Goal: Information Seeking & Learning: Find specific fact

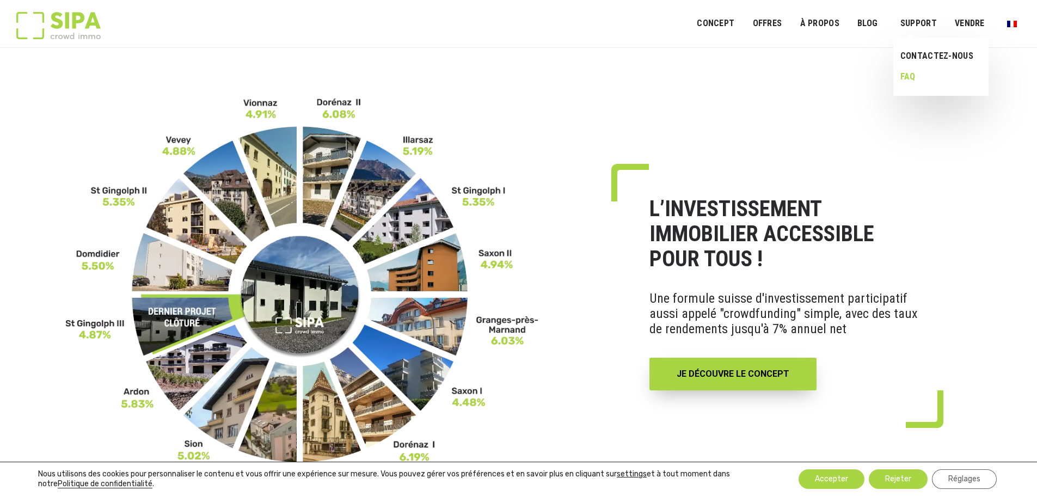
click at [908, 76] on link "FAQ" at bounding box center [937, 76] width 88 height 21
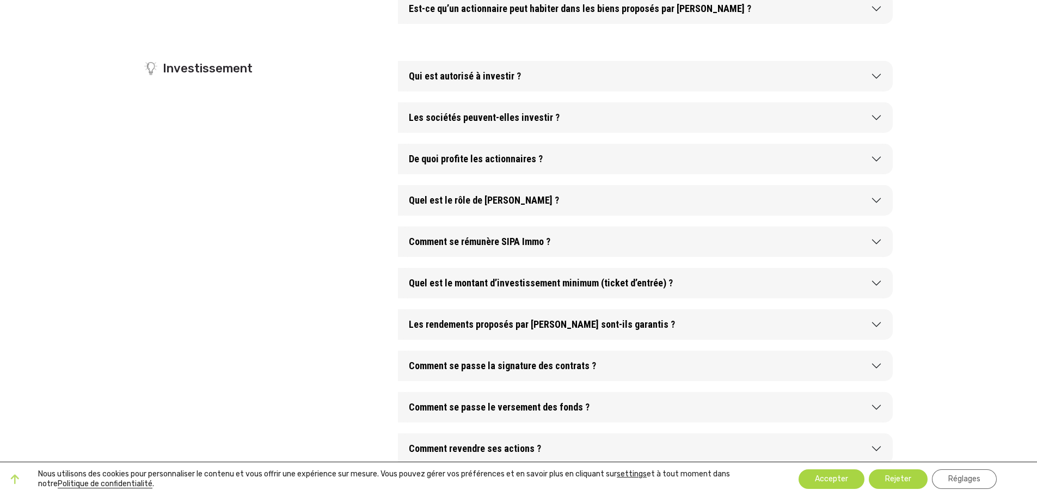
scroll to position [381, 0]
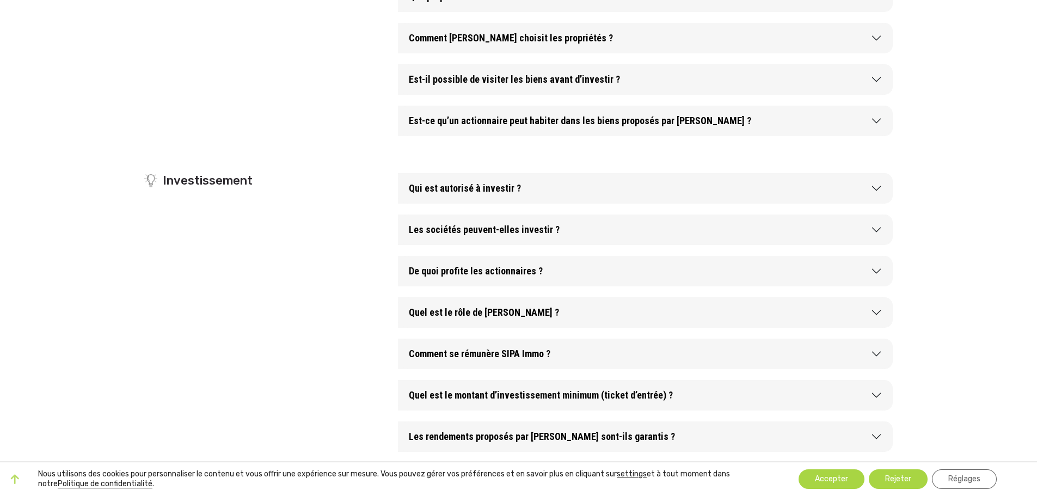
click at [490, 189] on button "Qui est autorisé à investir ?" at bounding box center [645, 188] width 495 height 30
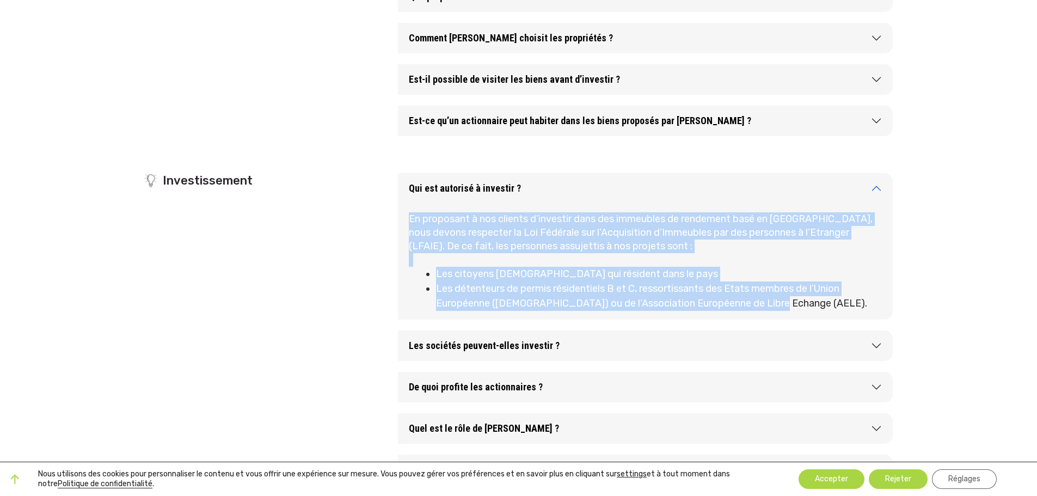
drag, startPoint x: 789, startPoint y: 303, endPoint x: 402, endPoint y: 219, distance: 395.6
click at [402, 219] on div "En proposant à nos clients d’investir dans des immeubles de rendement basé en S…" at bounding box center [645, 262] width 495 height 116
copy div "En proposant à nos clients d’investir dans des immeubles de rendement basé en S…"
